Goal: Information Seeking & Learning: Check status

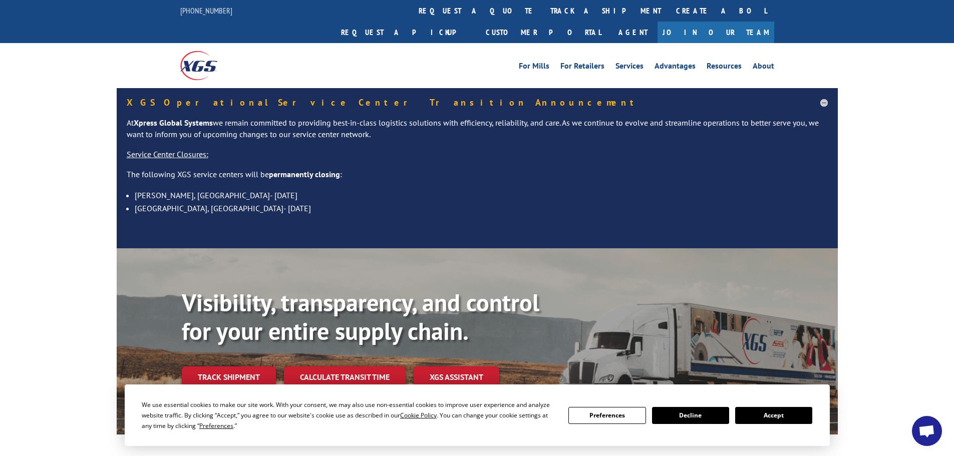
click at [787, 421] on button "Accept" at bounding box center [773, 415] width 77 height 17
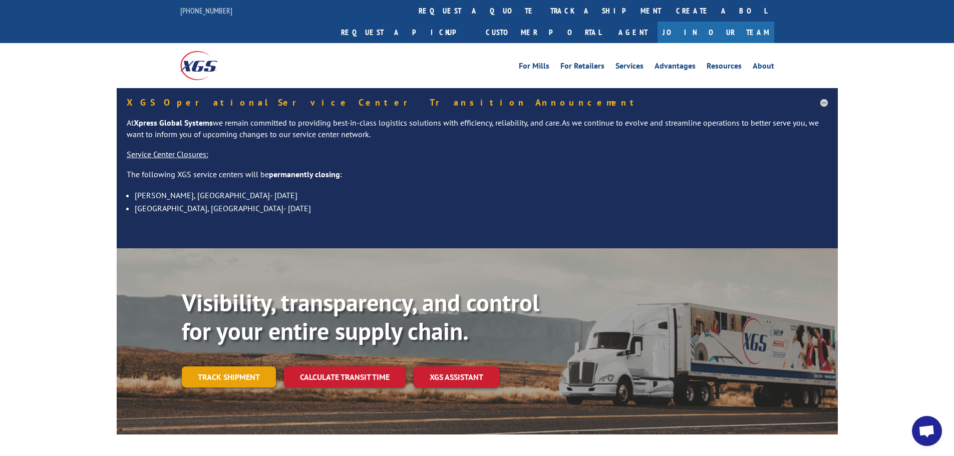
click at [219, 366] on link "Track shipment" at bounding box center [229, 376] width 94 height 21
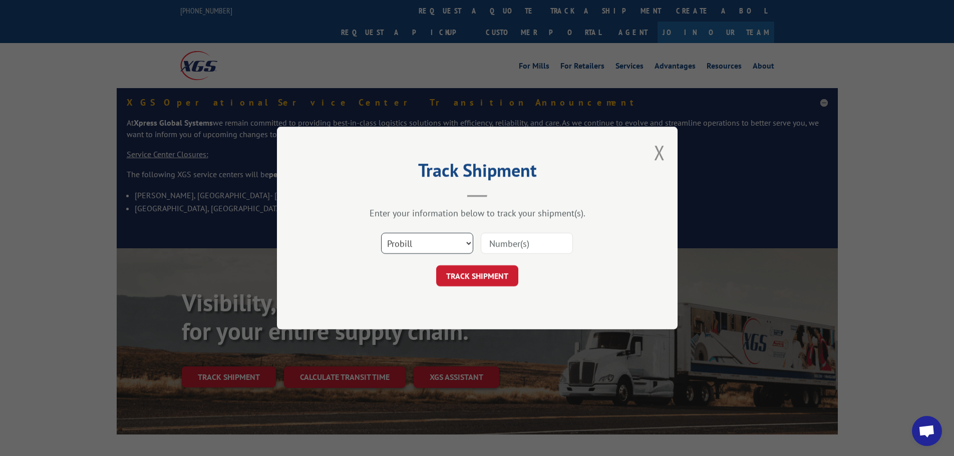
click at [434, 249] on select "Select category... Probill BOL PO" at bounding box center [427, 243] width 92 height 21
select select "bol"
click at [381, 233] on select "Select category... Probill BOL PO" at bounding box center [427, 243] width 92 height 21
click at [516, 240] on input at bounding box center [527, 243] width 92 height 21
paste input "5992089"
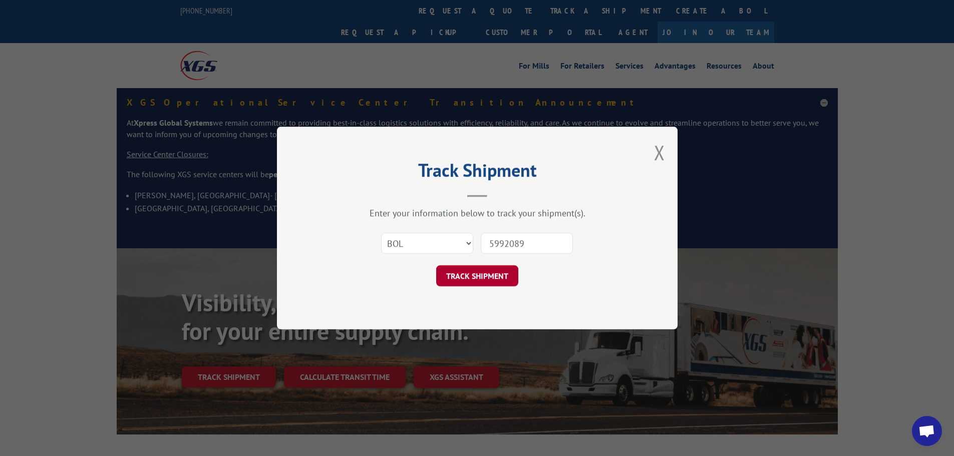
type input "5992089"
click at [468, 275] on button "TRACK SHIPMENT" at bounding box center [477, 275] width 82 height 21
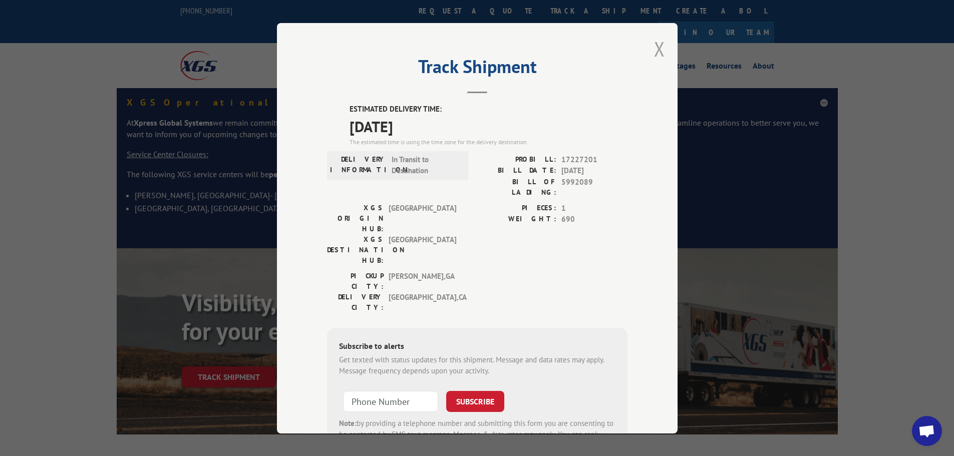
click at [654, 52] on button "Close modal" at bounding box center [659, 49] width 11 height 27
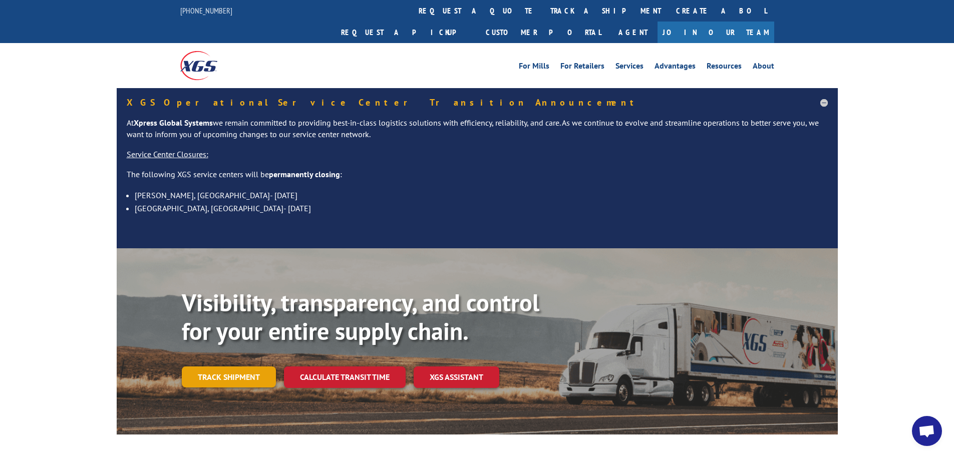
click at [213, 366] on link "Track shipment" at bounding box center [229, 376] width 94 height 21
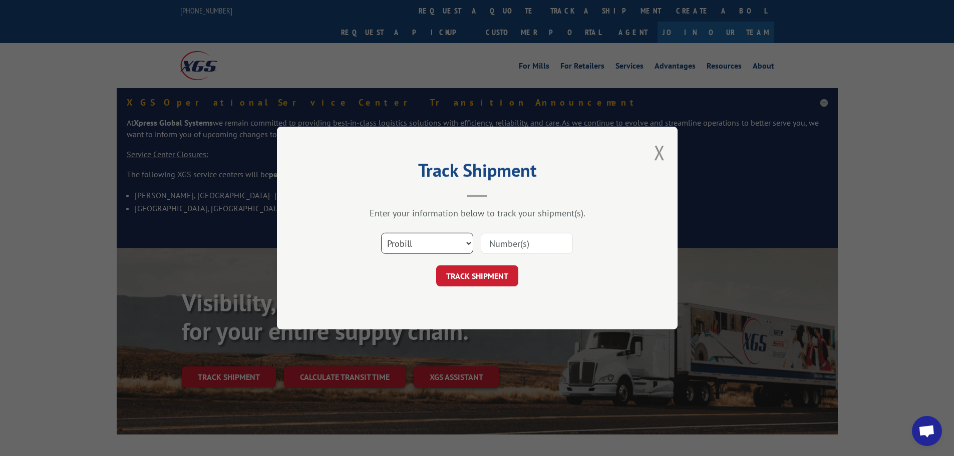
click at [388, 248] on select "Select category... Probill BOL PO" at bounding box center [427, 243] width 92 height 21
select select "bol"
click at [381, 233] on select "Select category... Probill BOL PO" at bounding box center [427, 243] width 92 height 21
click at [492, 243] on input at bounding box center [527, 243] width 92 height 21
paste input "5992090"
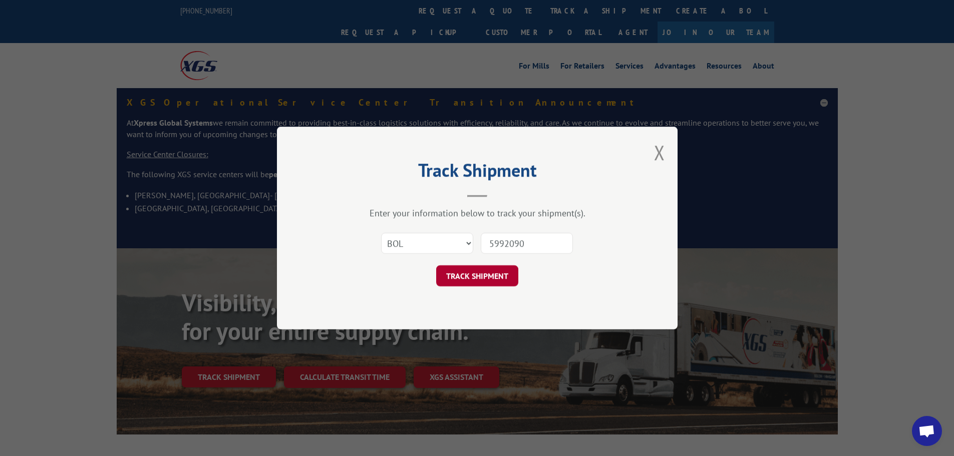
type input "5992090"
click at [478, 277] on button "TRACK SHIPMENT" at bounding box center [477, 275] width 82 height 21
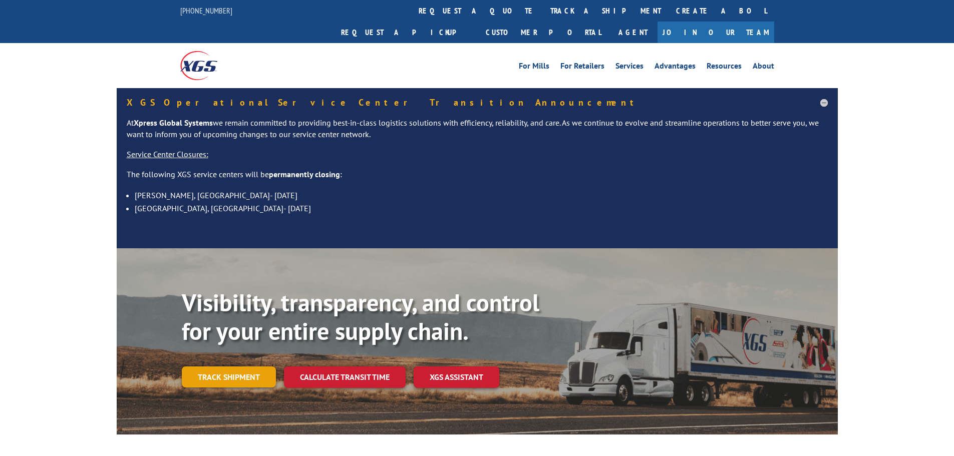
click at [214, 366] on link "Track shipment" at bounding box center [229, 376] width 94 height 21
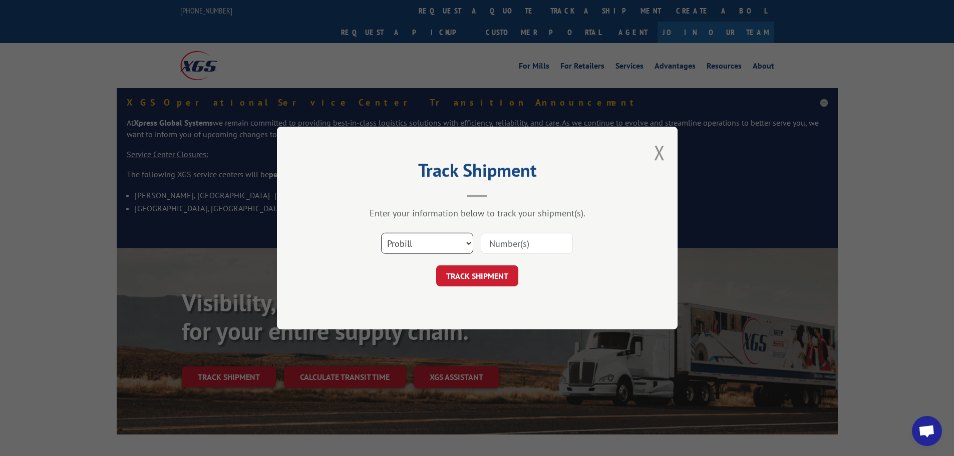
click at [416, 245] on select "Select category... Probill BOL PO" at bounding box center [427, 243] width 92 height 21
select select "bol"
click at [381, 233] on select "Select category... Probill BOL PO" at bounding box center [427, 243] width 92 height 21
click at [496, 245] on input at bounding box center [527, 243] width 92 height 21
paste input "5992090"
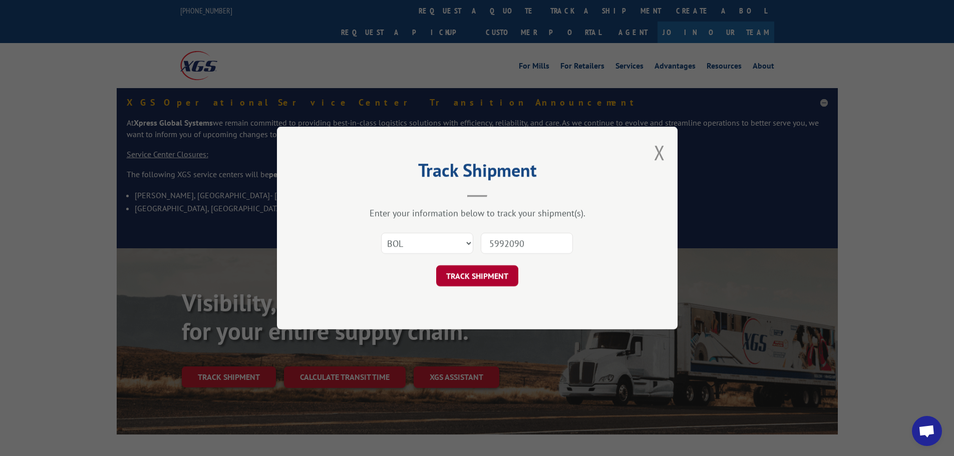
type input "5992090"
click at [478, 278] on button "TRACK SHIPMENT" at bounding box center [477, 275] width 82 height 21
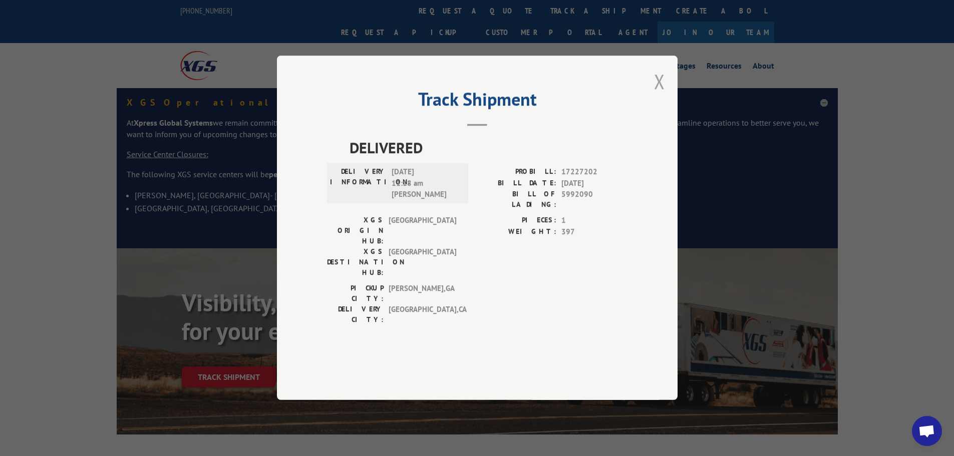
click at [661, 95] on button "Close modal" at bounding box center [659, 81] width 11 height 27
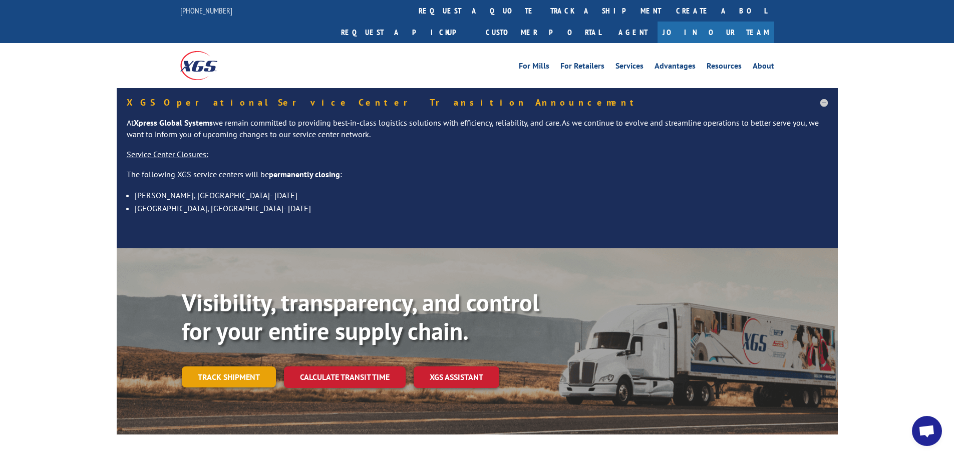
click at [205, 366] on link "Track shipment" at bounding box center [229, 376] width 94 height 21
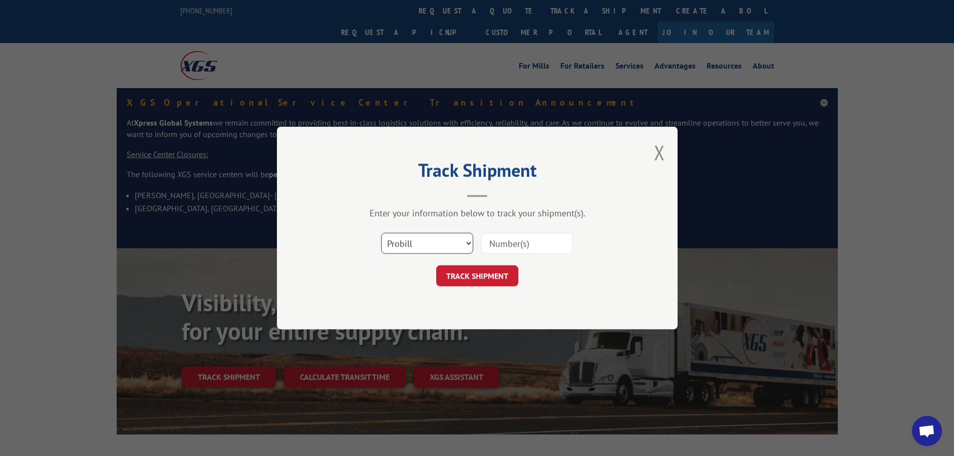
click at [433, 248] on select "Select category... Probill BOL PO" at bounding box center [427, 243] width 92 height 21
select select "bol"
click at [381, 233] on select "Select category... Probill BOL PO" at bounding box center [427, 243] width 92 height 21
click at [502, 245] on input at bounding box center [527, 243] width 92 height 21
paste input "5092164"
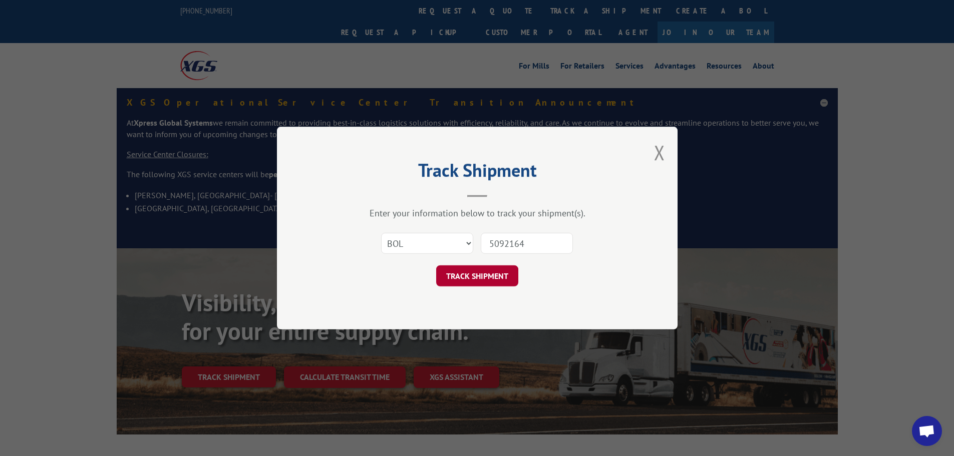
type input "5092164"
click at [468, 279] on button "TRACK SHIPMENT" at bounding box center [477, 275] width 82 height 21
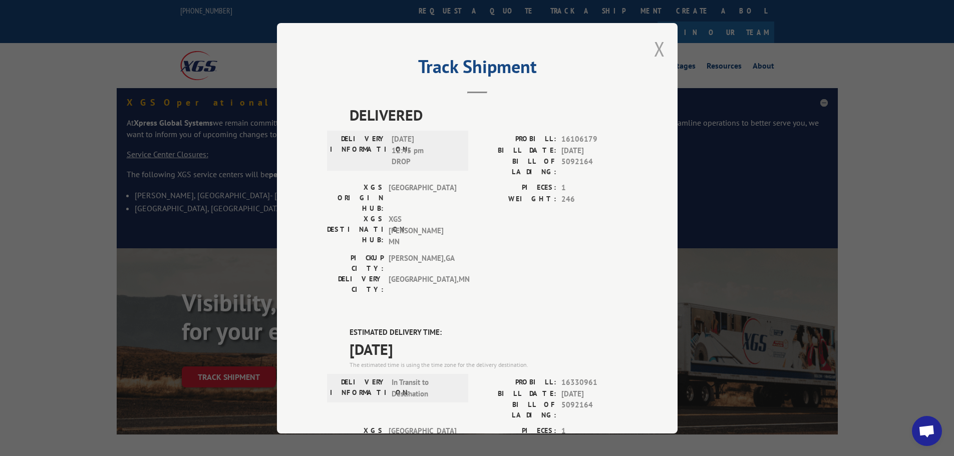
click at [655, 47] on button "Close modal" at bounding box center [659, 49] width 11 height 27
